Goal: Check status: Check status

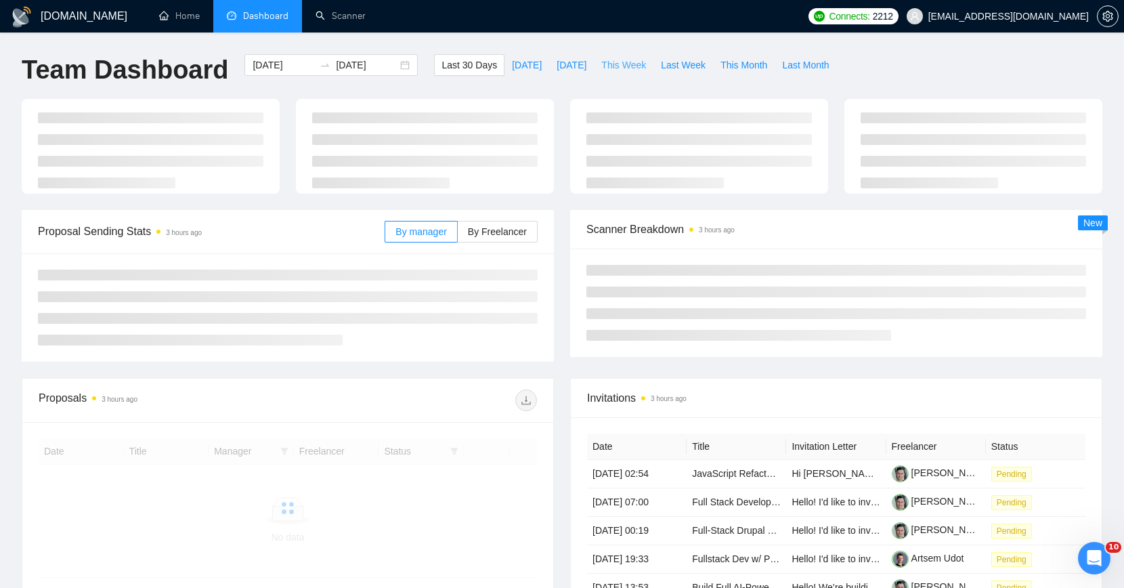
click at [611, 60] on span "This Week" at bounding box center [623, 65] width 45 height 15
type input "[DATE]"
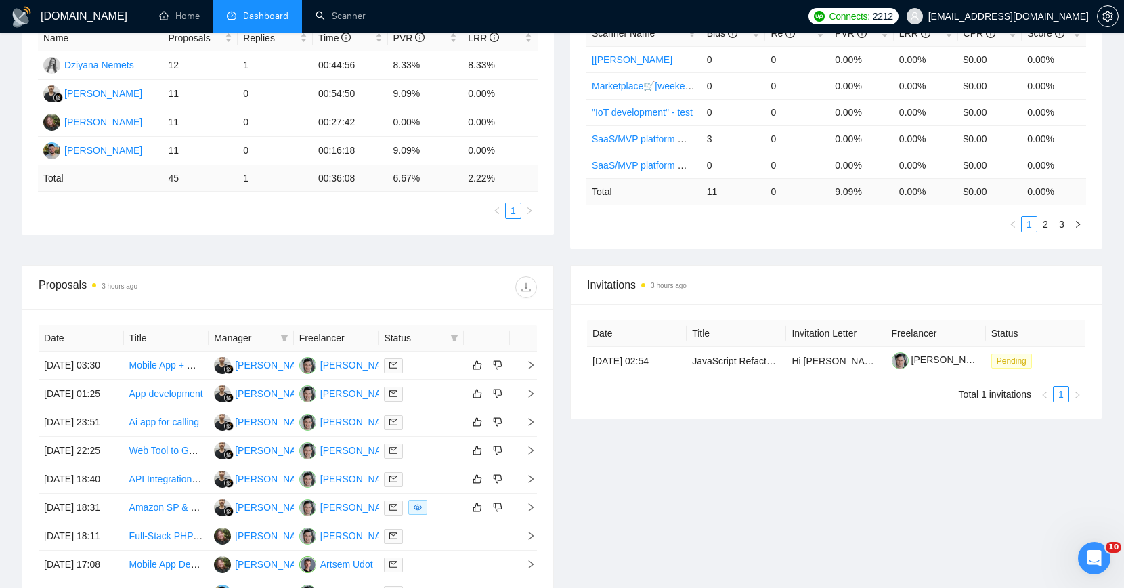
scroll to position [516, 0]
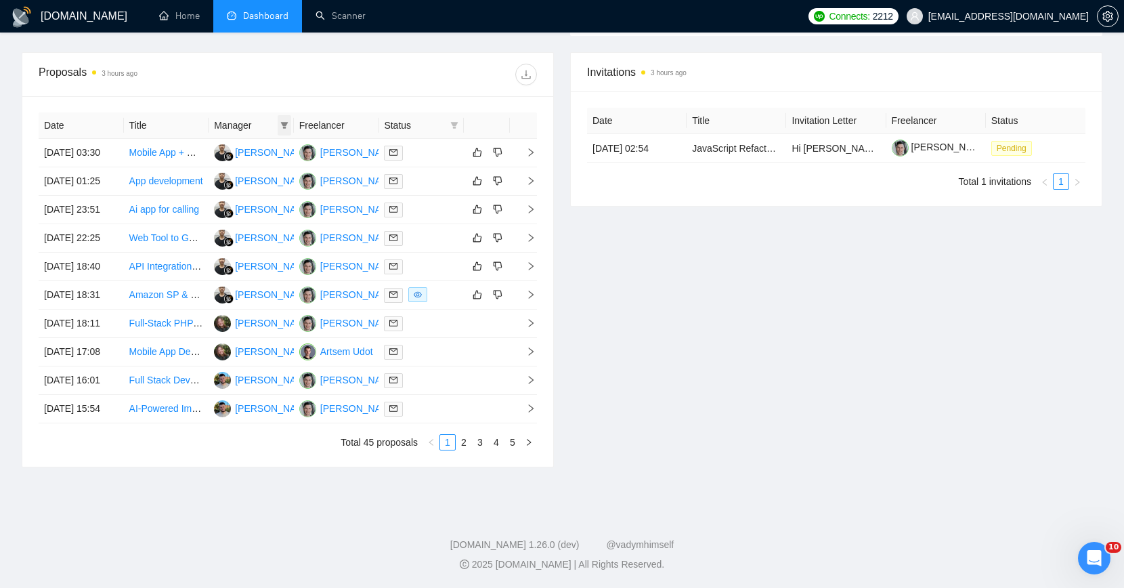
click at [282, 121] on icon "filter" at bounding box center [284, 125] width 8 height 8
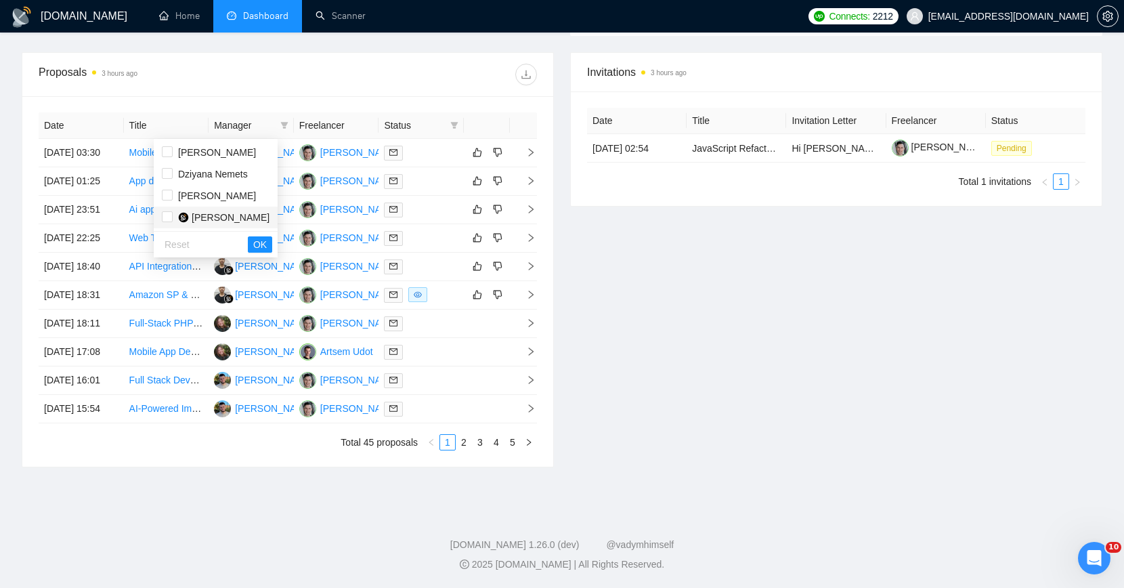
click at [208, 210] on div "[PERSON_NAME]" at bounding box center [231, 217] width 78 height 15
checkbox input "true"
click at [267, 237] on span "OK" at bounding box center [260, 244] width 14 height 15
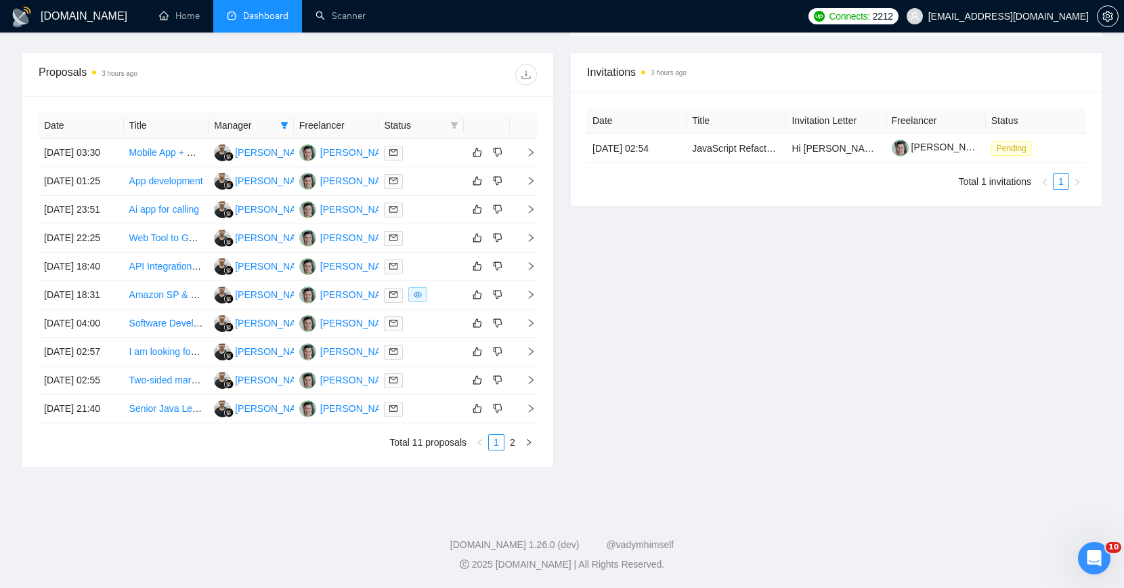
scroll to position [614, 0]
click at [509, 438] on link "2" at bounding box center [512, 442] width 15 height 15
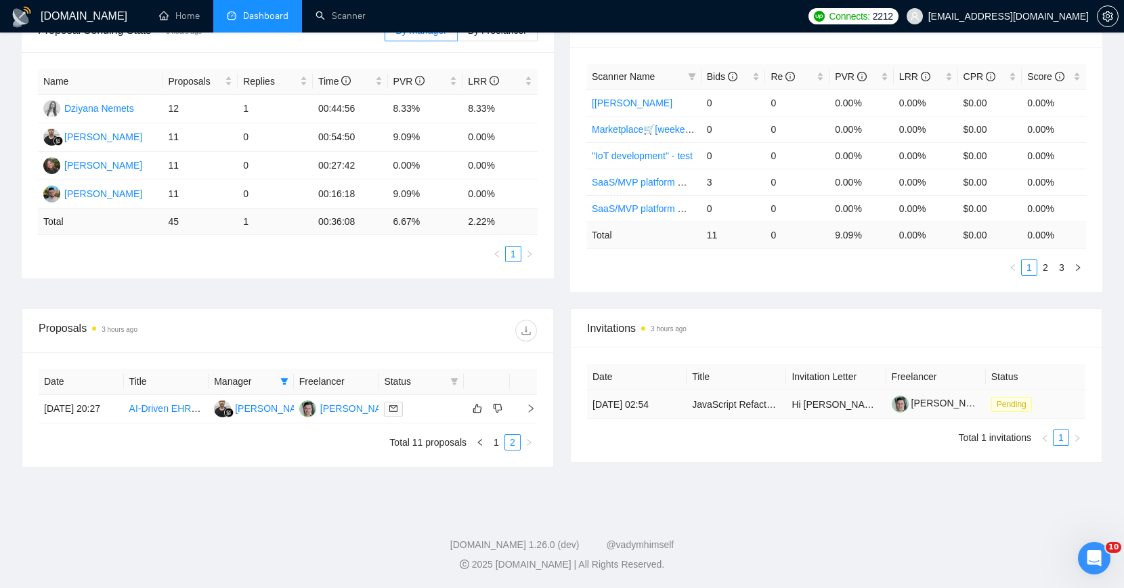
scroll to position [208, 0]
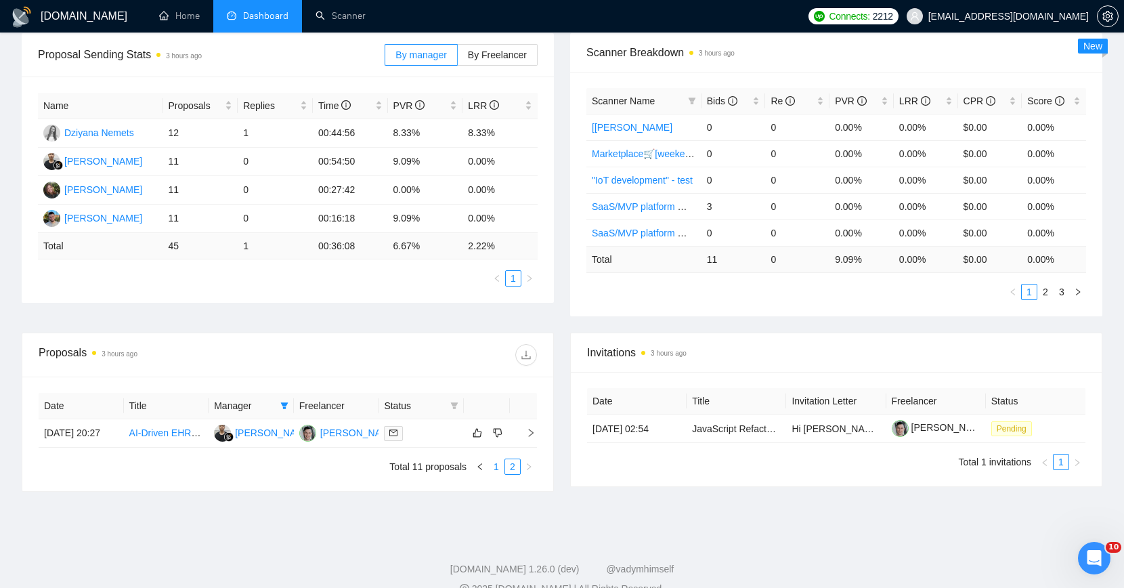
click at [492, 473] on link "1" at bounding box center [496, 466] width 15 height 15
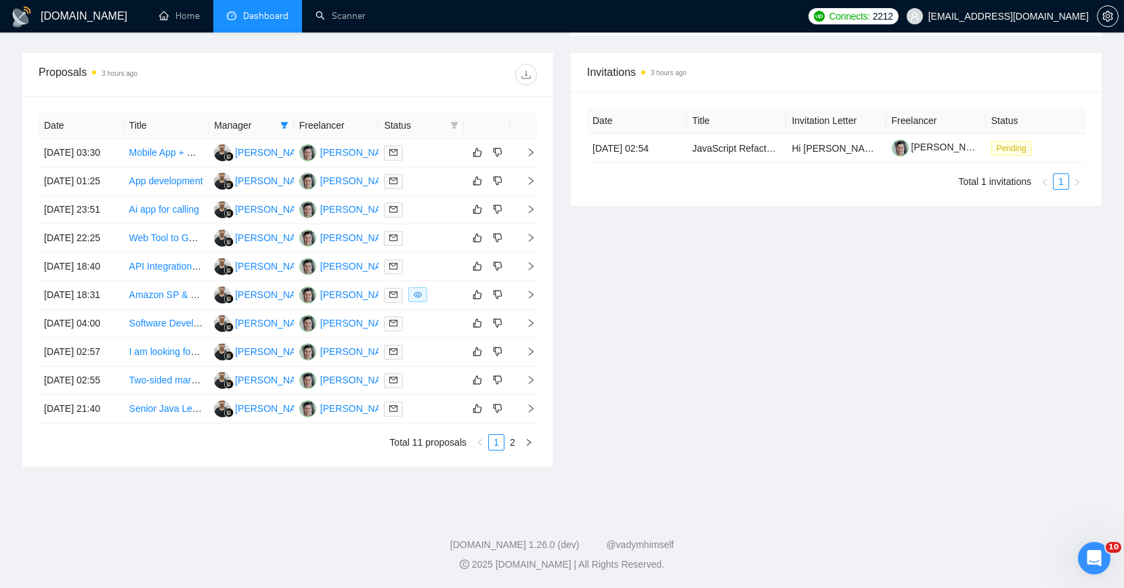
scroll to position [614, 0]
click at [511, 441] on link "2" at bounding box center [512, 442] width 15 height 15
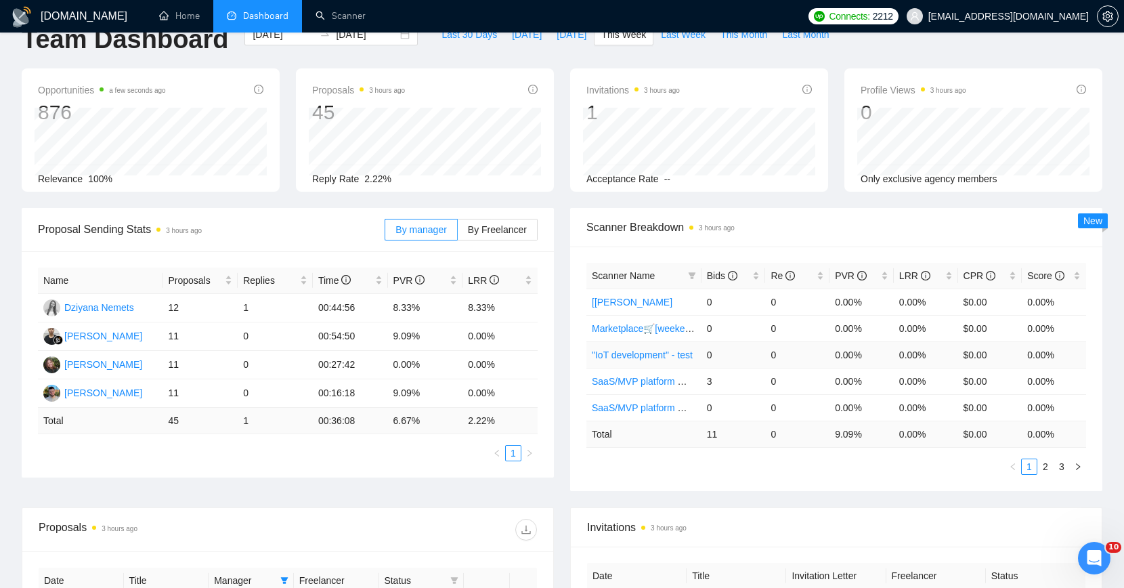
scroll to position [0, 0]
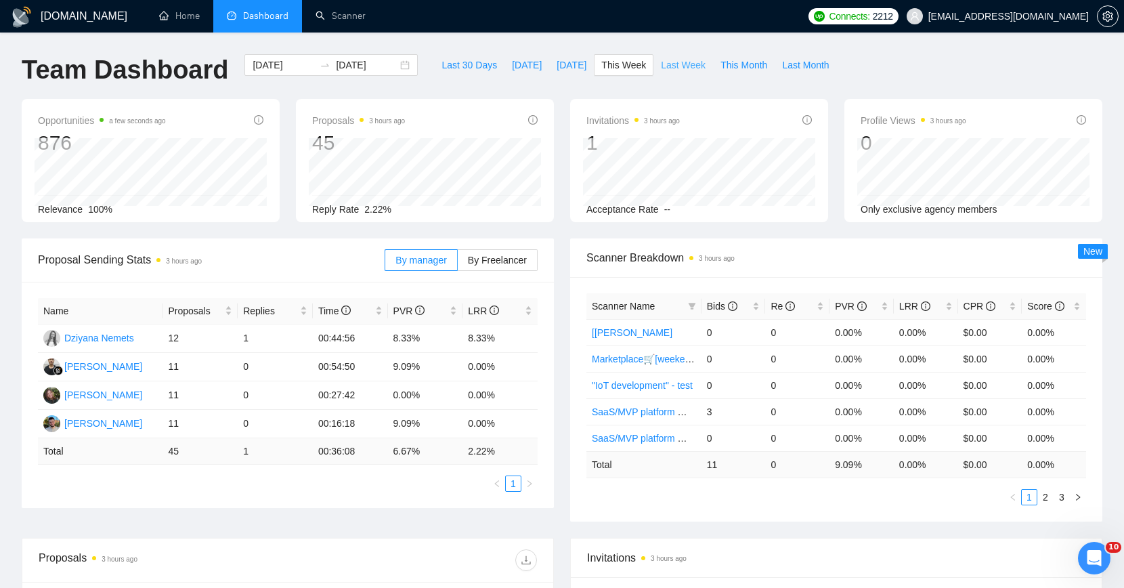
click at [671, 67] on span "Last Week" at bounding box center [683, 65] width 45 height 15
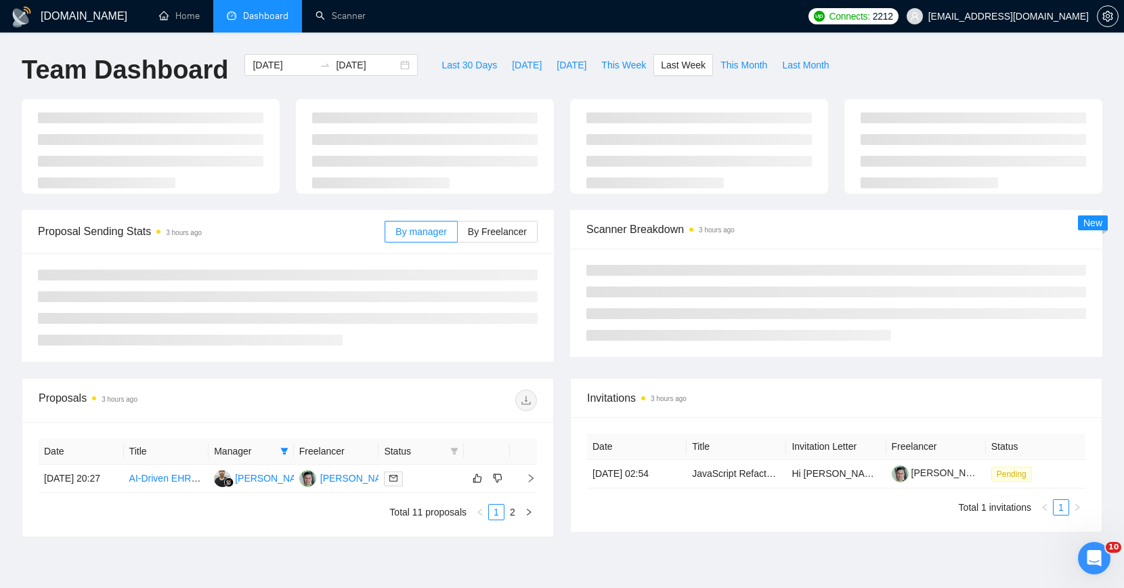
type input "[DATE]"
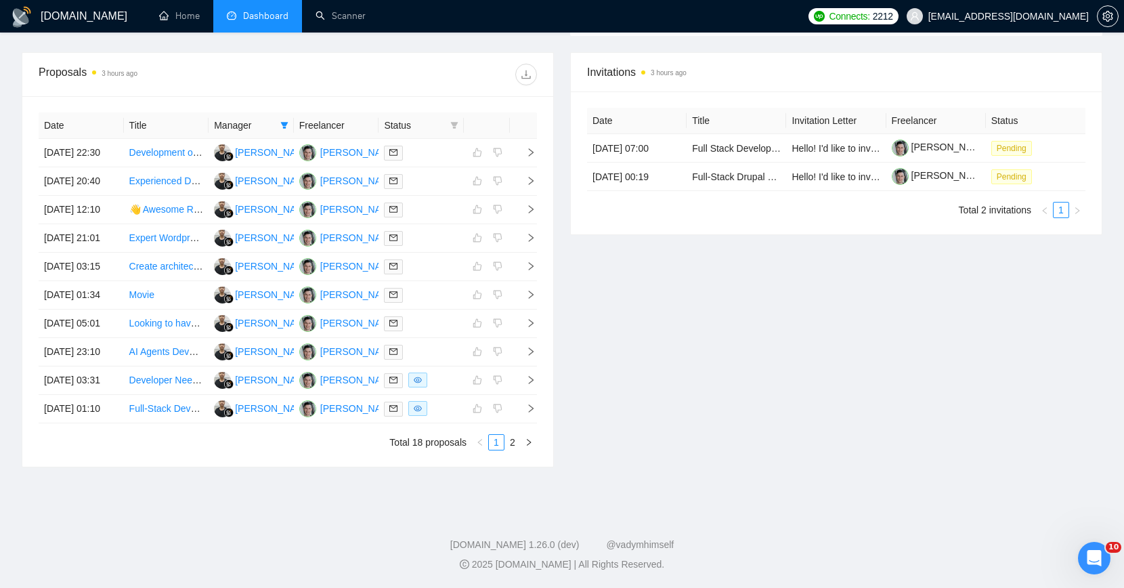
scroll to position [614, 0]
click at [510, 443] on link "2" at bounding box center [512, 442] width 15 height 15
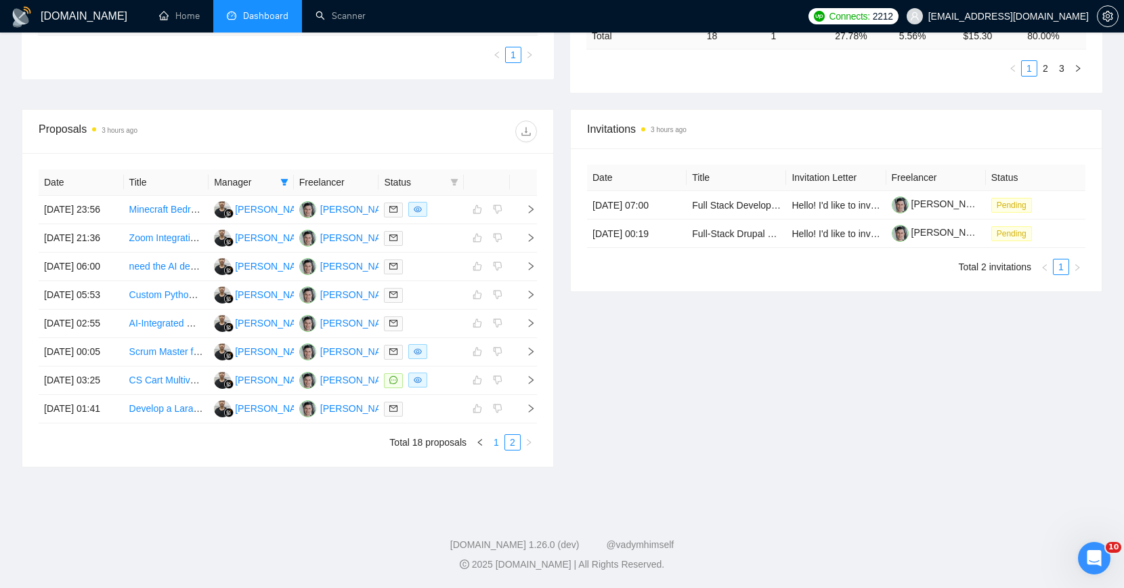
scroll to position [532, 0]
click at [499, 444] on link "1" at bounding box center [496, 442] width 15 height 15
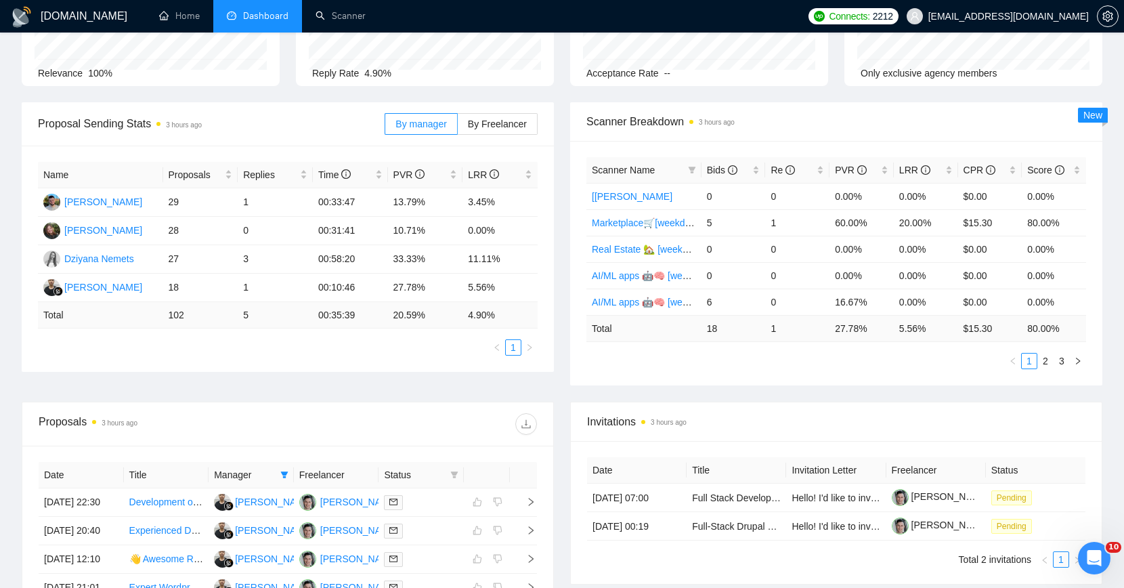
scroll to position [0, 0]
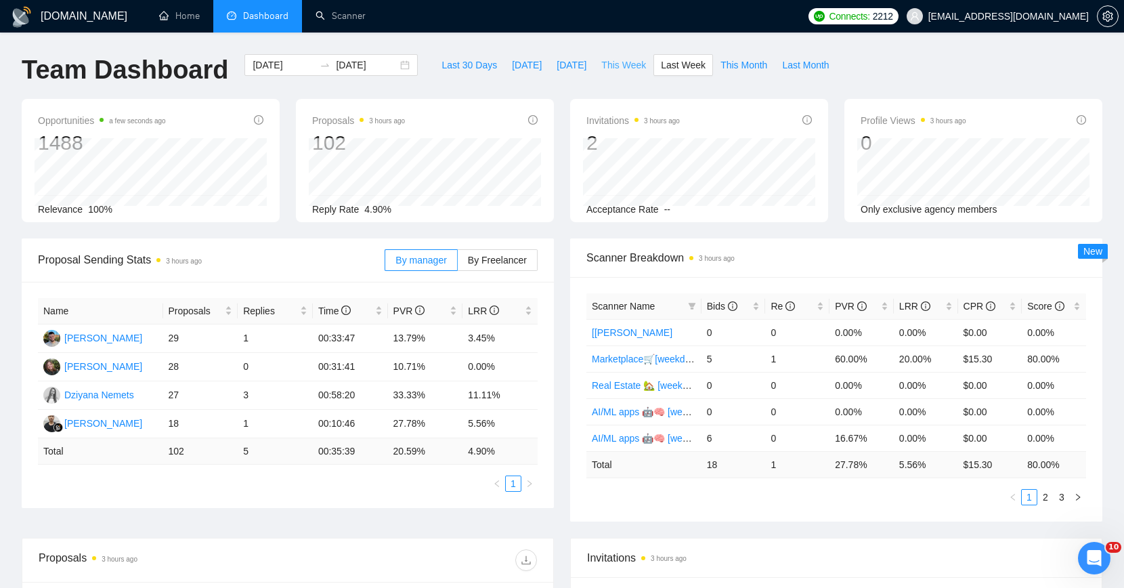
click at [621, 64] on span "This Week" at bounding box center [623, 65] width 45 height 15
type input "[DATE]"
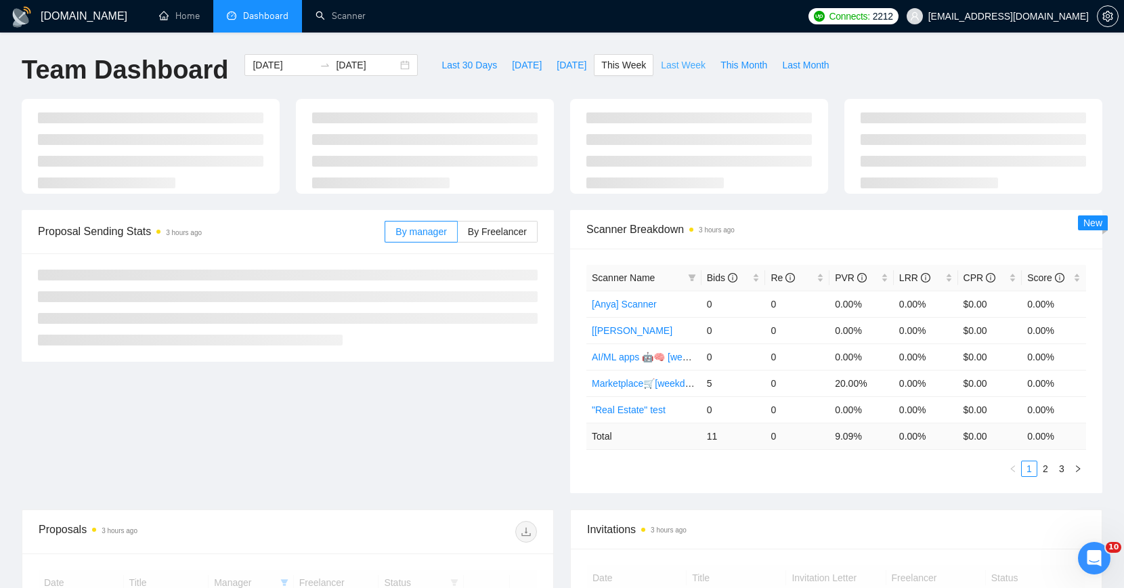
click at [674, 62] on span "Last Week" at bounding box center [683, 65] width 45 height 15
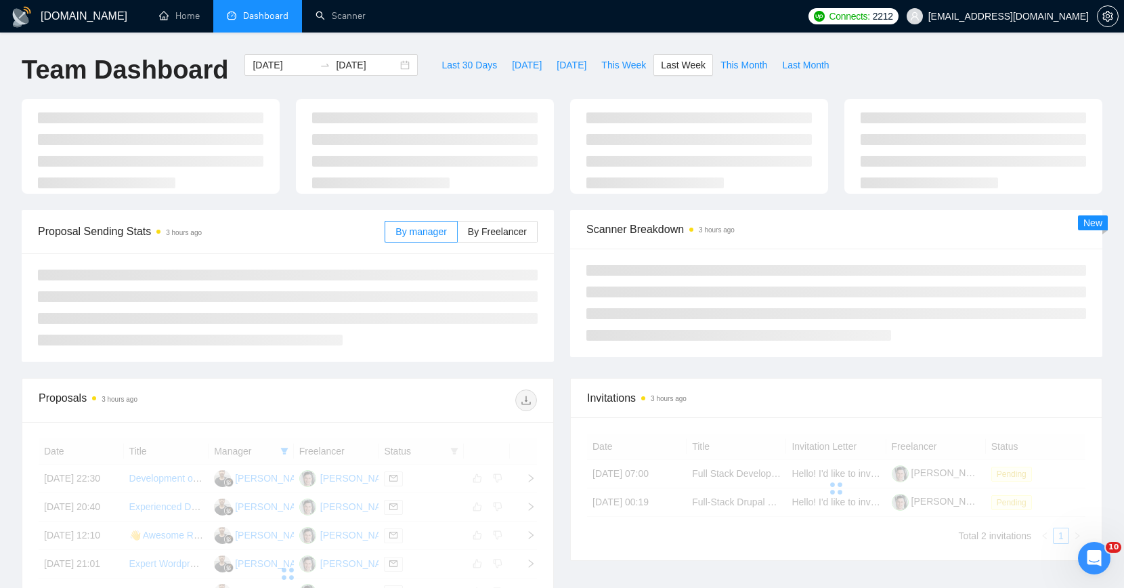
type input "[DATE]"
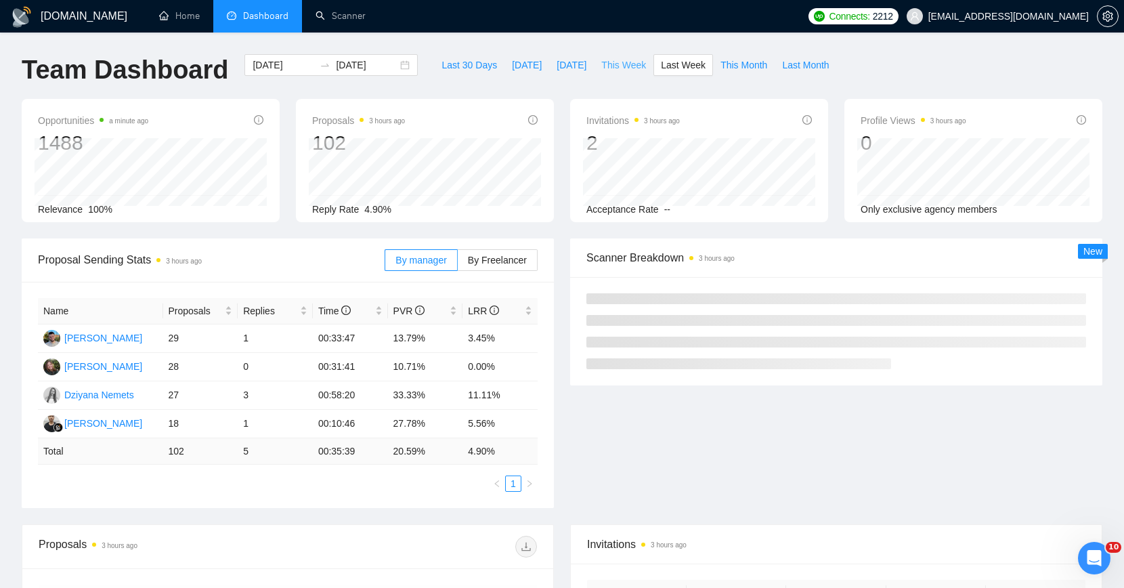
click at [624, 64] on span "This Week" at bounding box center [623, 65] width 45 height 15
type input "[DATE]"
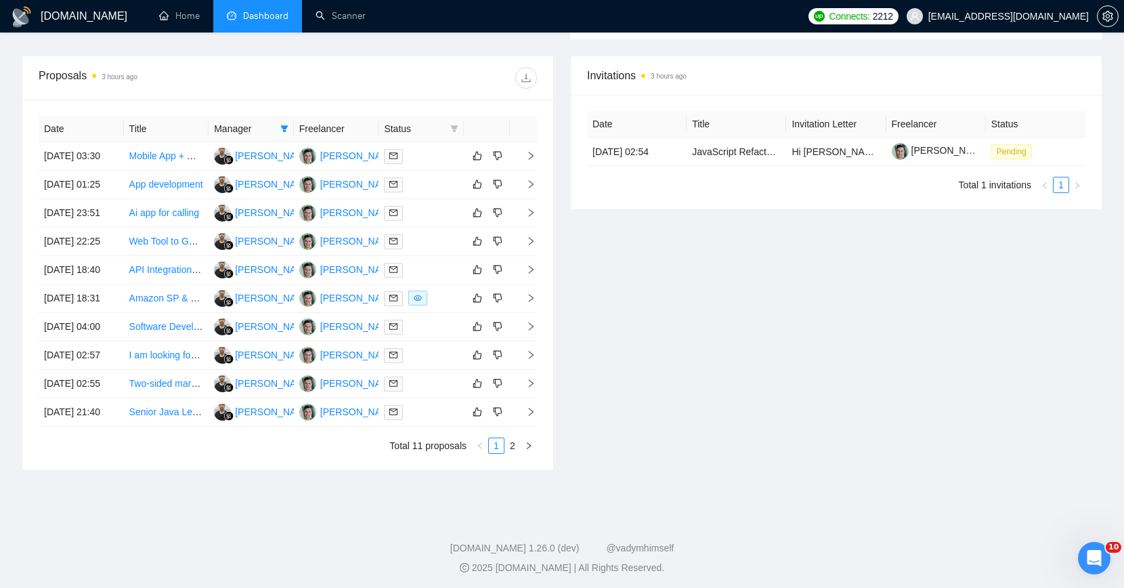
scroll to position [614, 0]
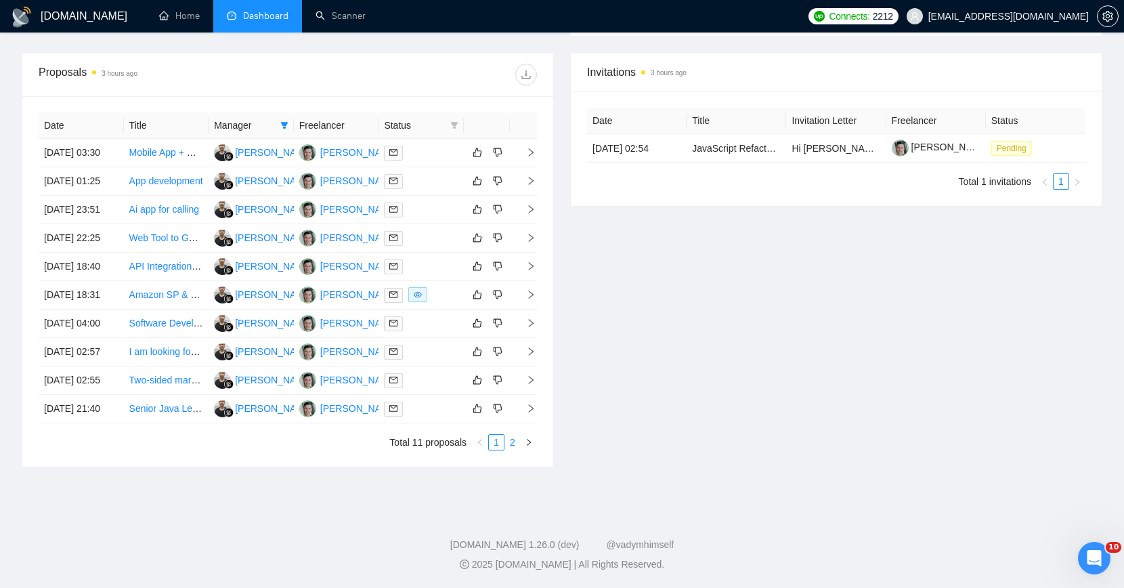
click at [509, 435] on link "2" at bounding box center [512, 442] width 15 height 15
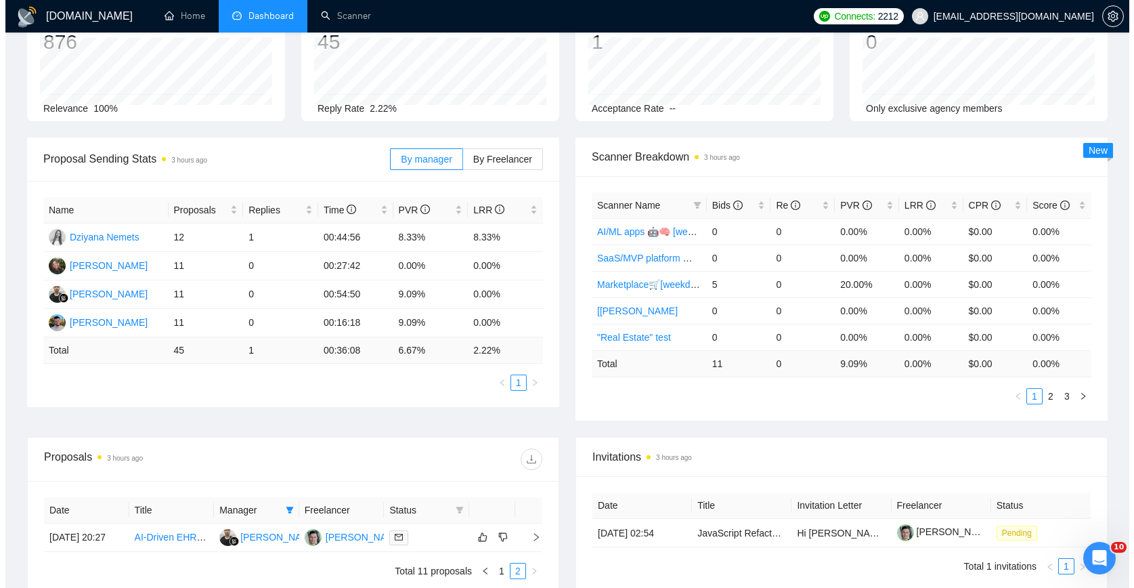
scroll to position [226, 0]
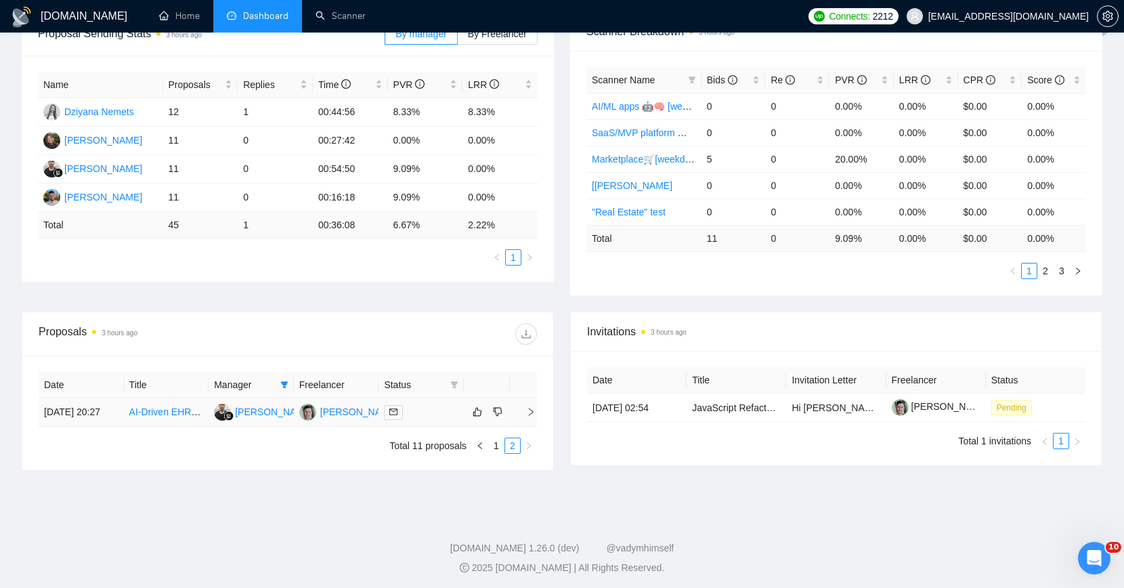
click at [438, 420] on div at bounding box center [421, 412] width 74 height 16
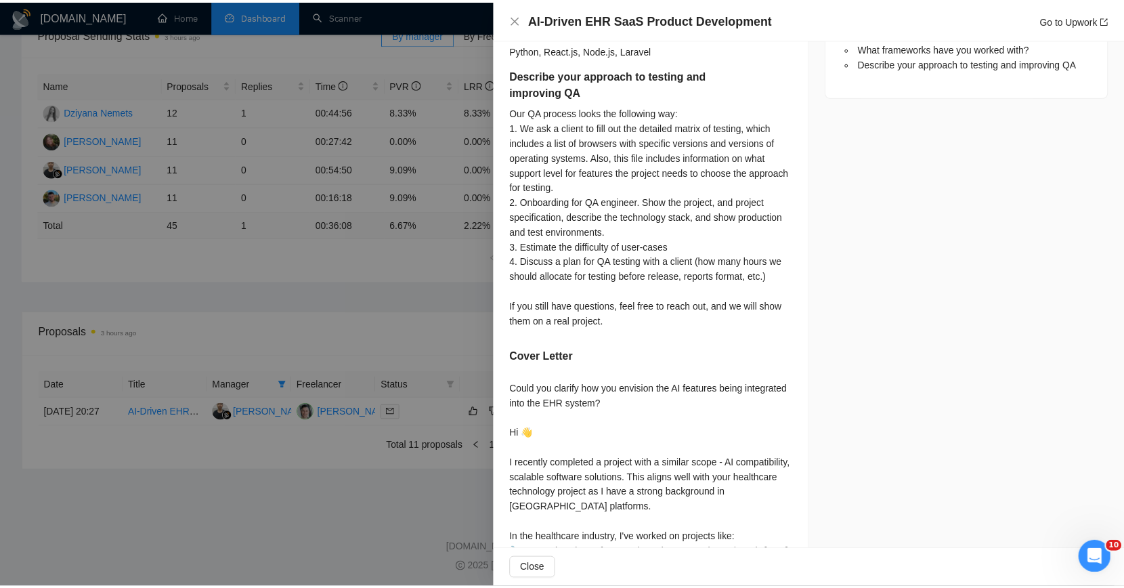
scroll to position [1024, 0]
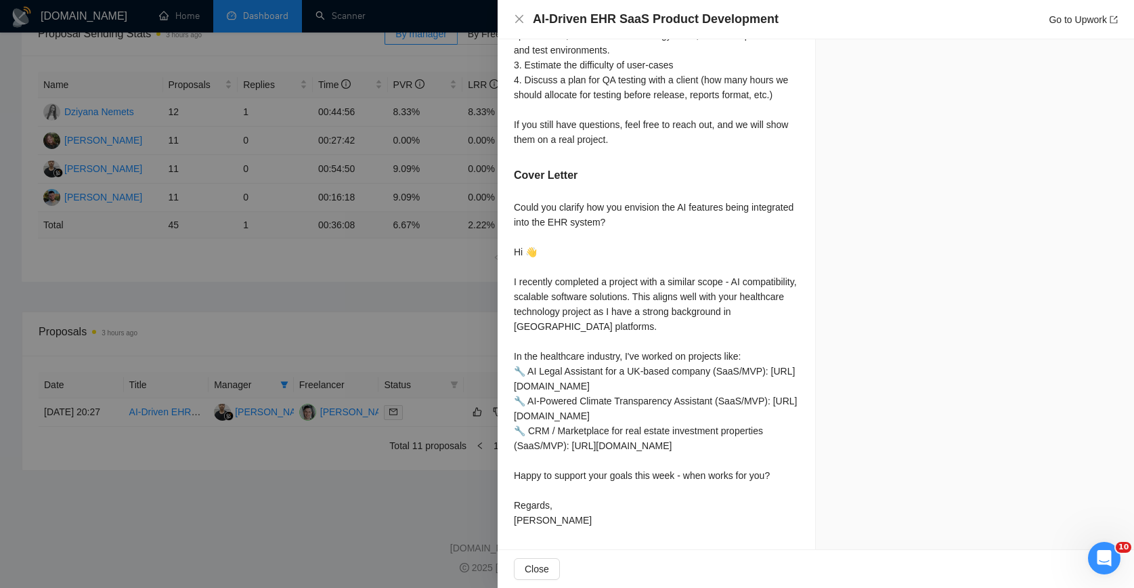
click at [334, 250] on div at bounding box center [567, 294] width 1134 height 588
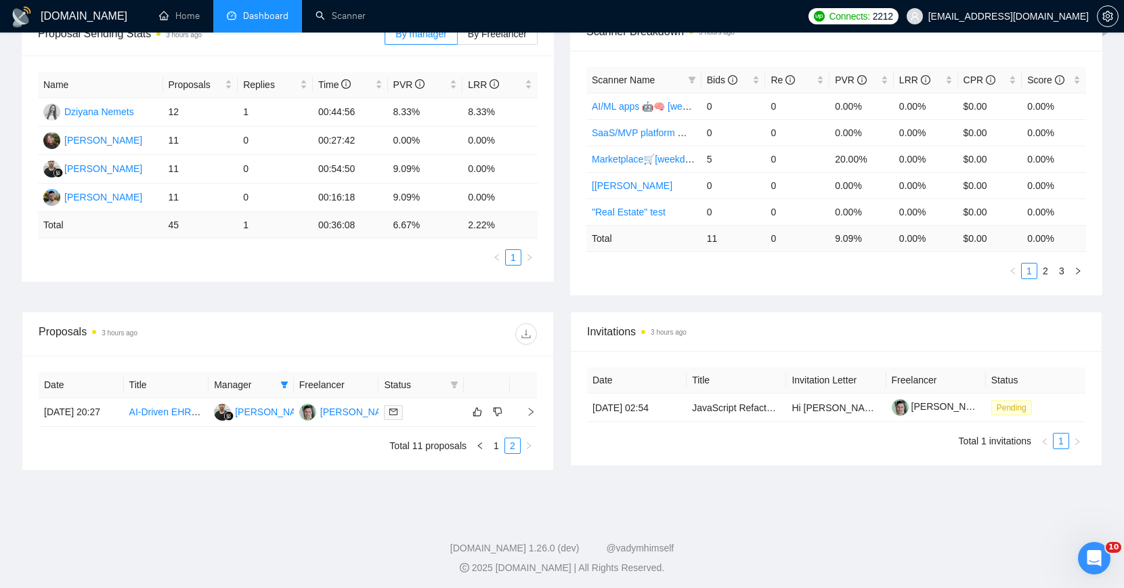
click at [446, 283] on div "Proposal Sending Stats 3 hours ago By manager By Freelancer Name Proposals Repl…" at bounding box center [562, 161] width 1097 height 299
click at [336, 290] on div "Proposal Sending Stats 3 hours ago By manager By Freelancer Name Proposals Repl…" at bounding box center [562, 161] width 1097 height 299
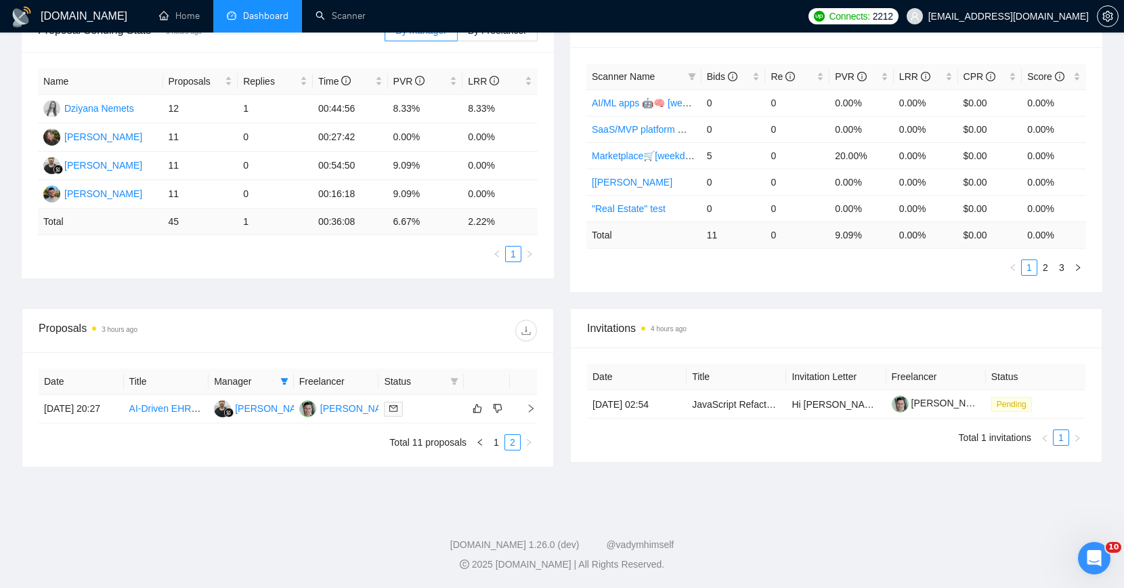
scroll to position [0, 0]
